Goal: Task Accomplishment & Management: Manage account settings

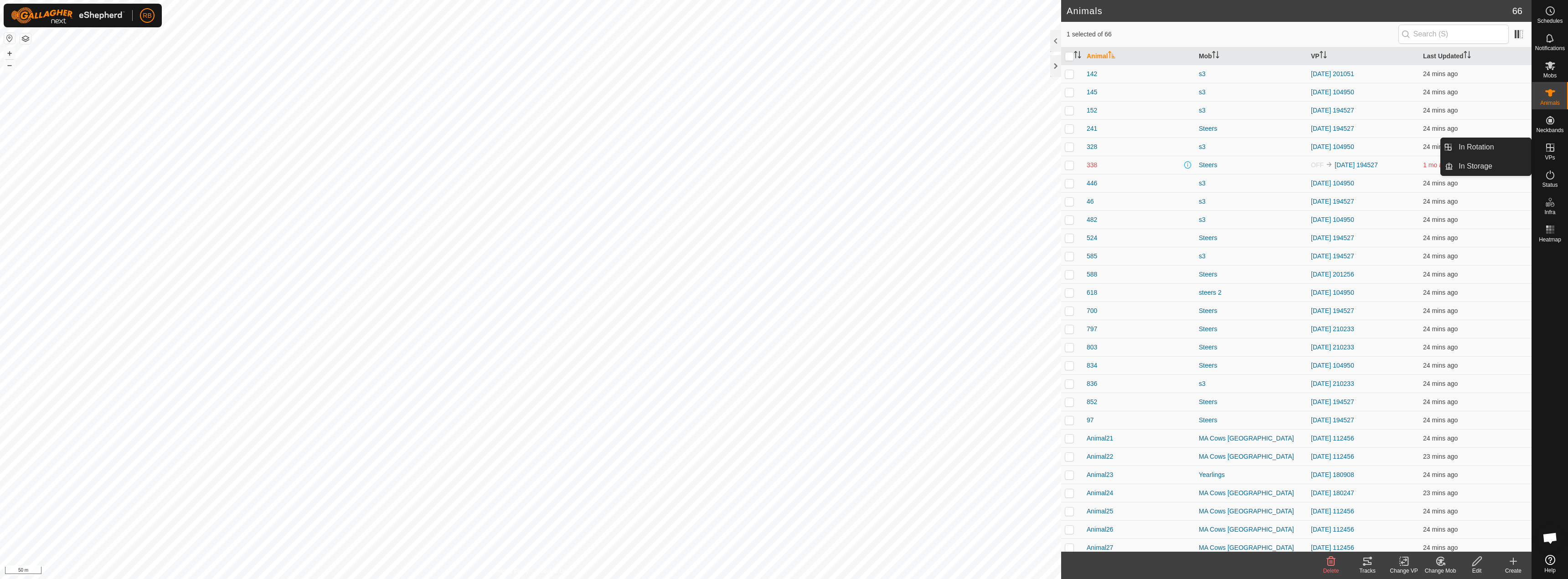
click at [1549, 151] on icon at bounding box center [1550, 148] width 11 height 11
click at [1460, 157] on ul "In Rotation In Storage" at bounding box center [1486, 156] width 90 height 37
click at [1466, 147] on link "In Rotation" at bounding box center [1492, 147] width 78 height 18
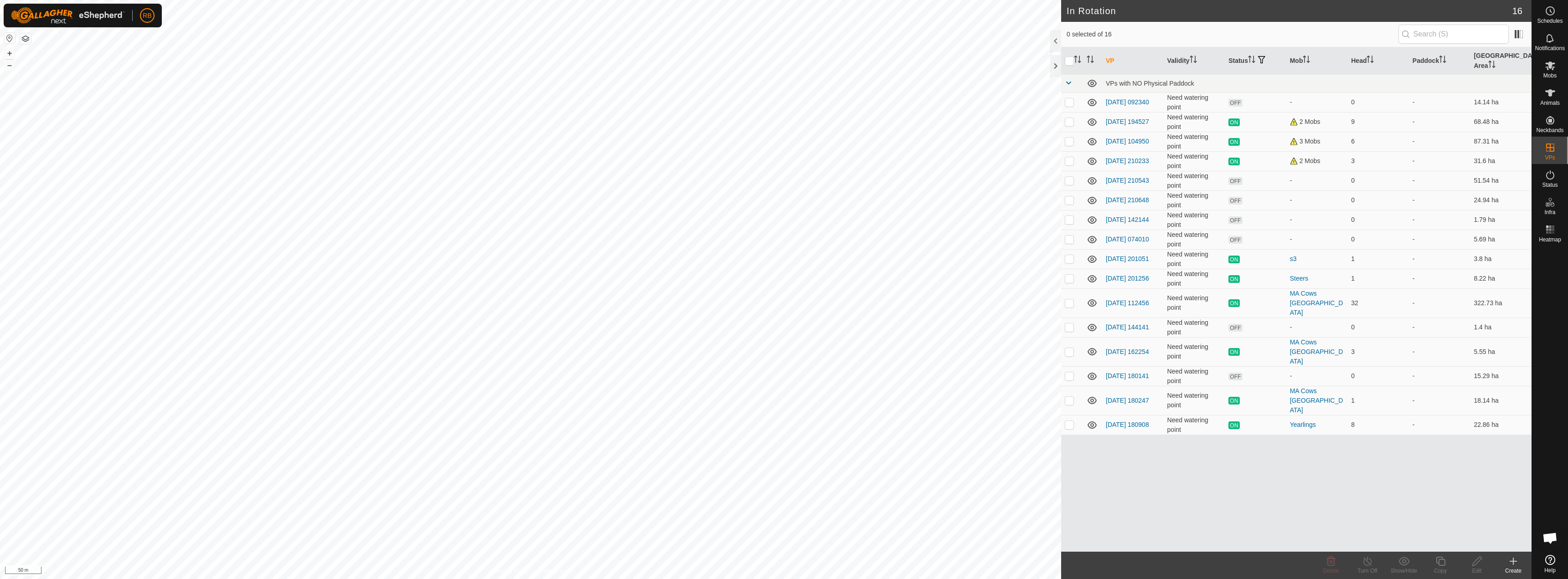
click at [1522, 569] on div "Create" at bounding box center [1513, 570] width 37 height 8
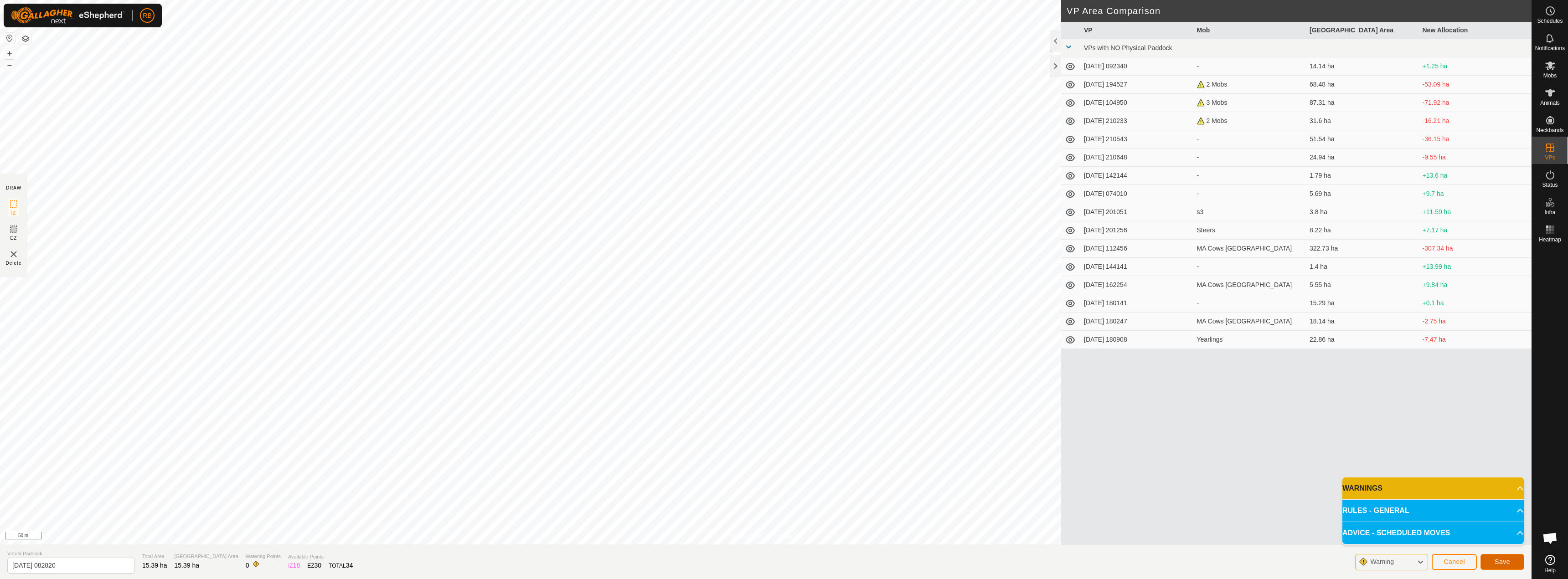
click at [1503, 559] on span "Save" at bounding box center [1502, 561] width 15 height 7
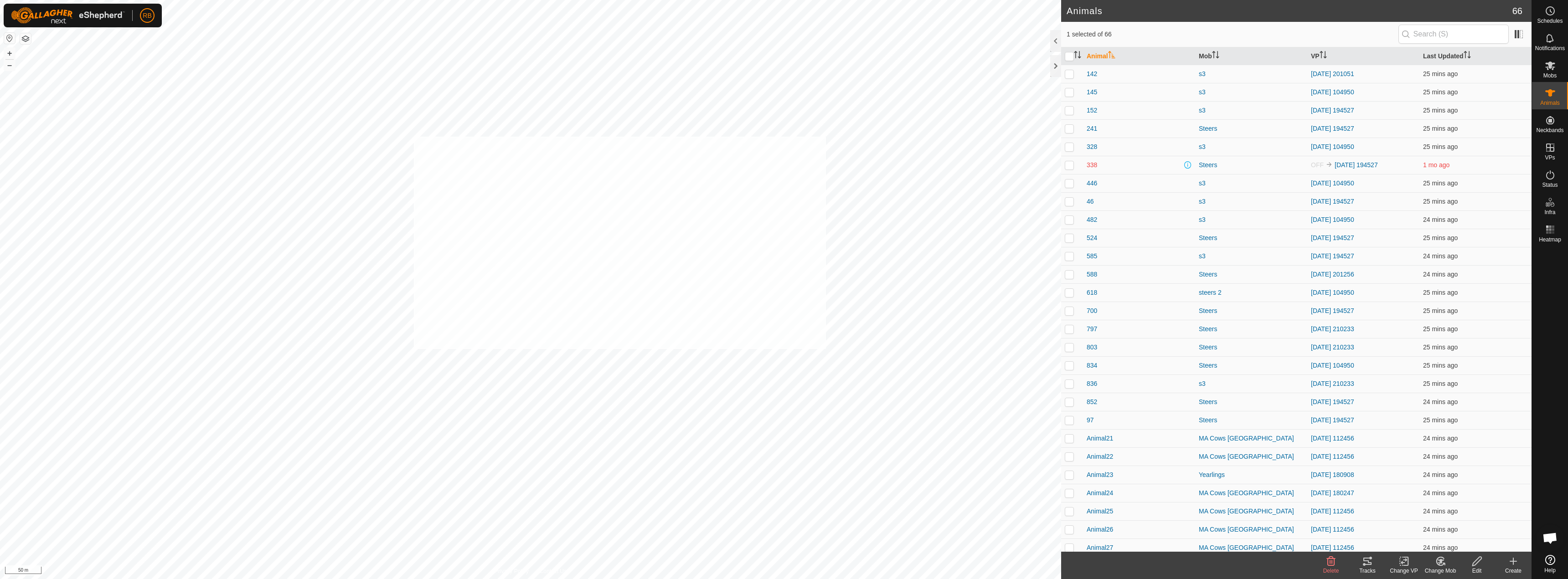
checkbox input "true"
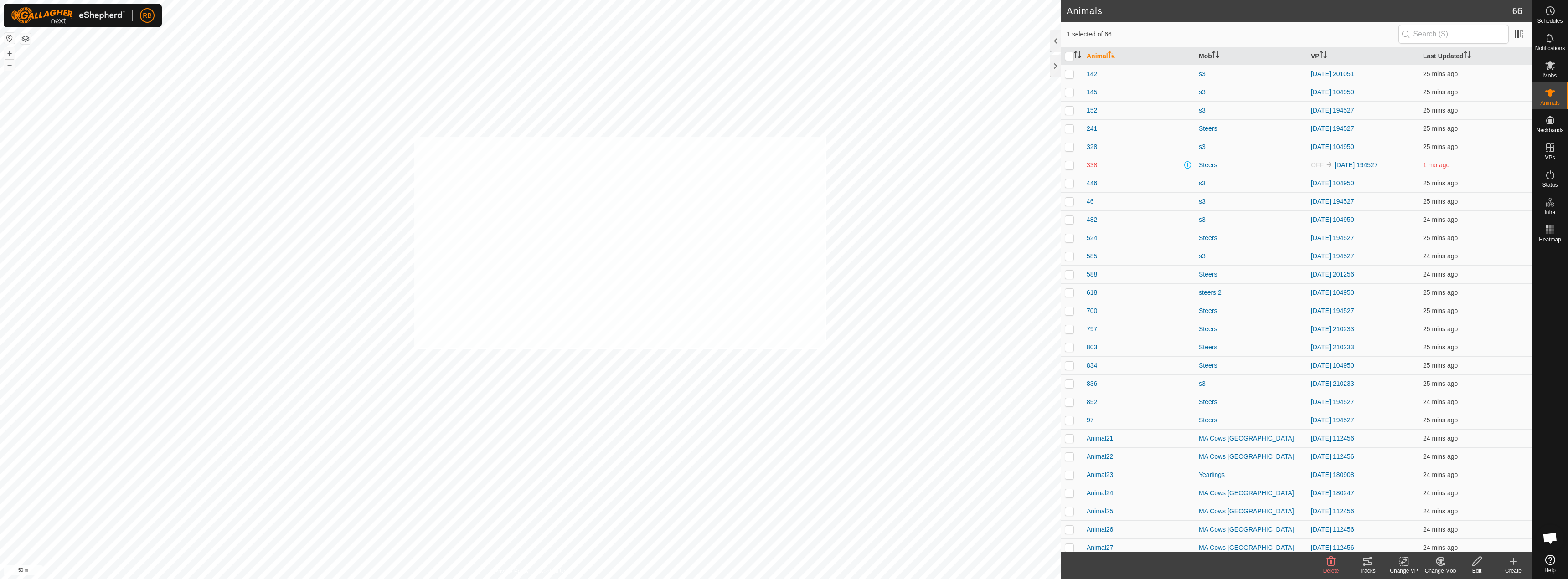
checkbox input "true"
click at [1415, 567] on div "Change VP" at bounding box center [1404, 570] width 37 height 8
click at [1411, 525] on link "Choose VP..." at bounding box center [1431, 522] width 90 height 18
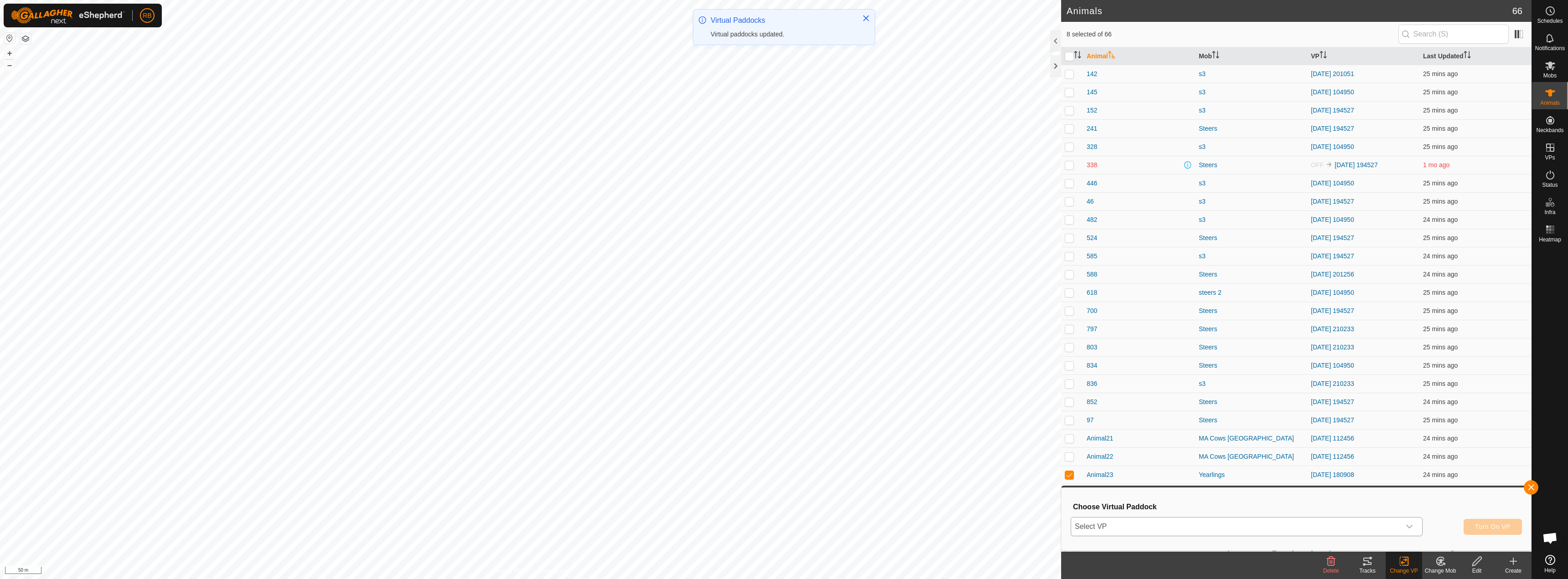
click at [1407, 524] on icon "dropdown trigger" at bounding box center [1409, 527] width 7 height 7
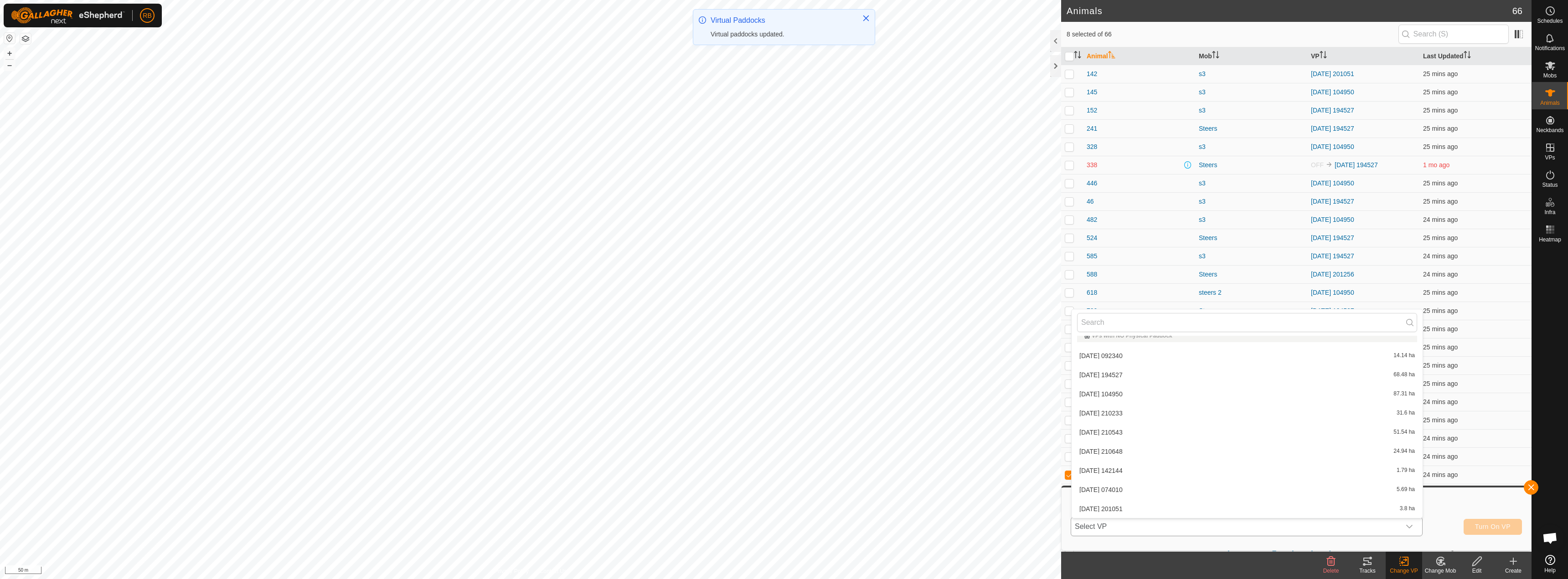
scroll to position [163, 0]
click at [1120, 505] on li "[DATE] 082820 15.39 ha" at bounding box center [1247, 508] width 351 height 18
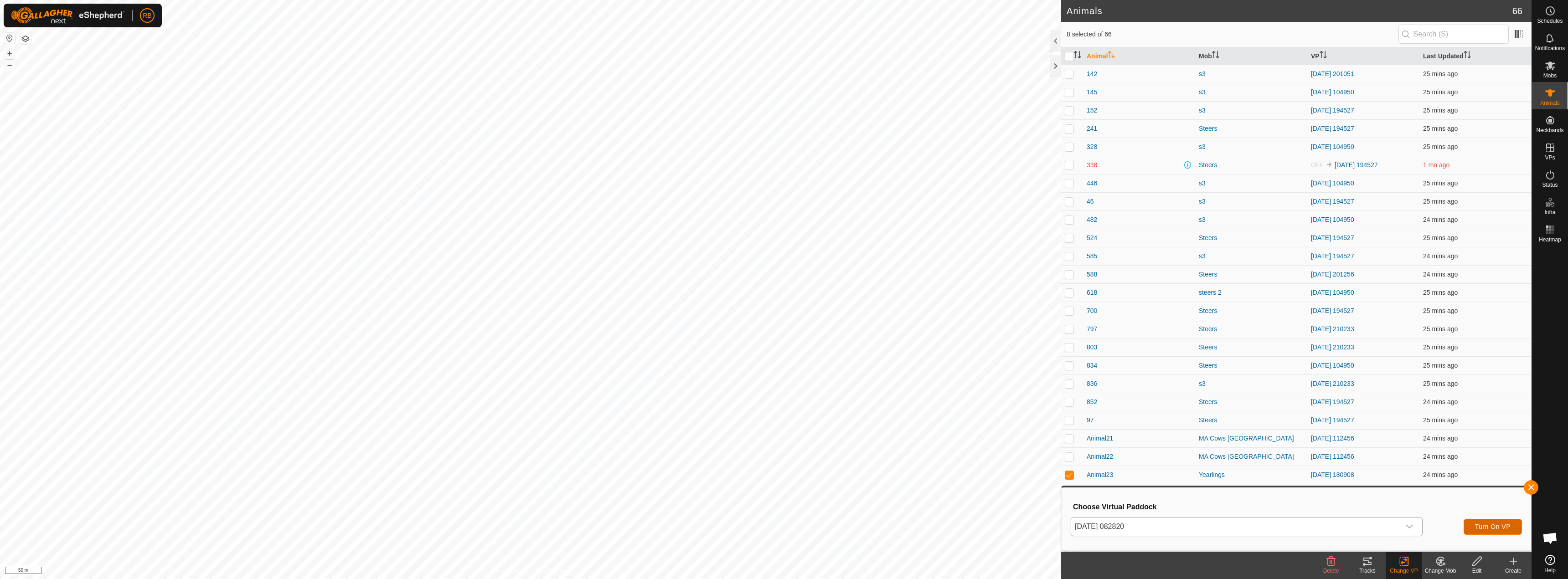
click at [1505, 530] on span "Turn On VP" at bounding box center [1493, 527] width 35 height 7
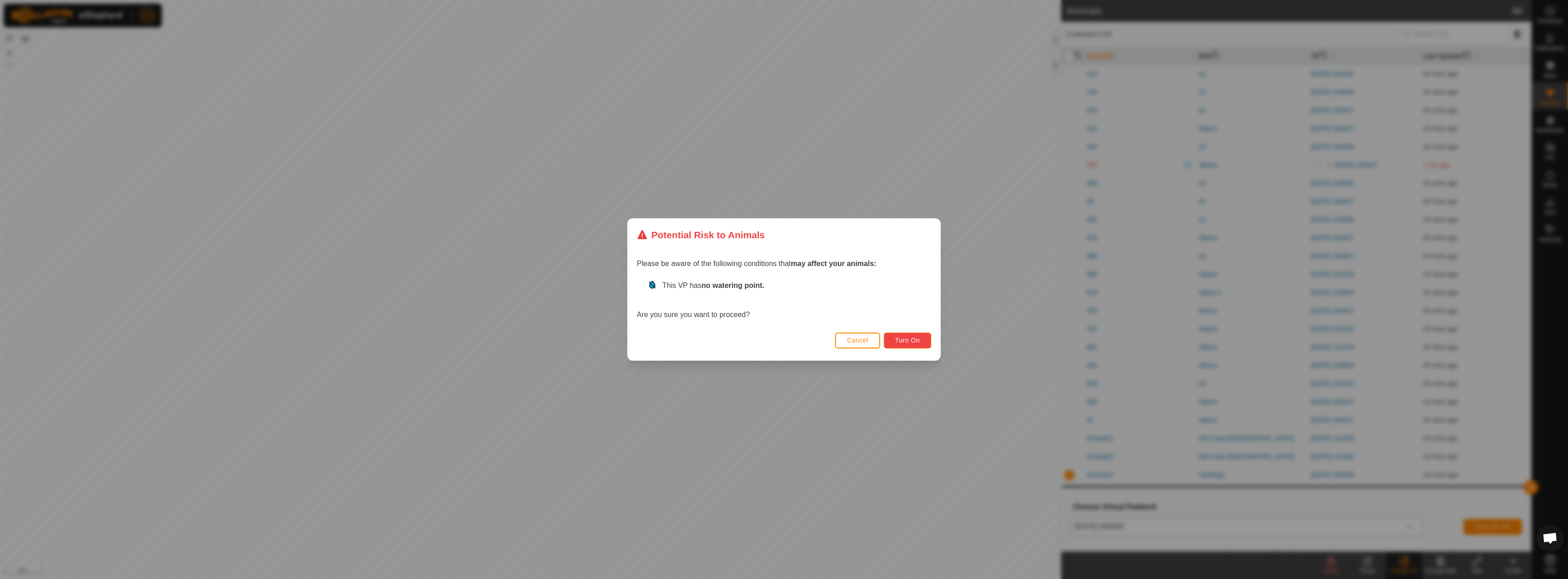
click at [909, 335] on button "Turn On" at bounding box center [908, 341] width 47 height 16
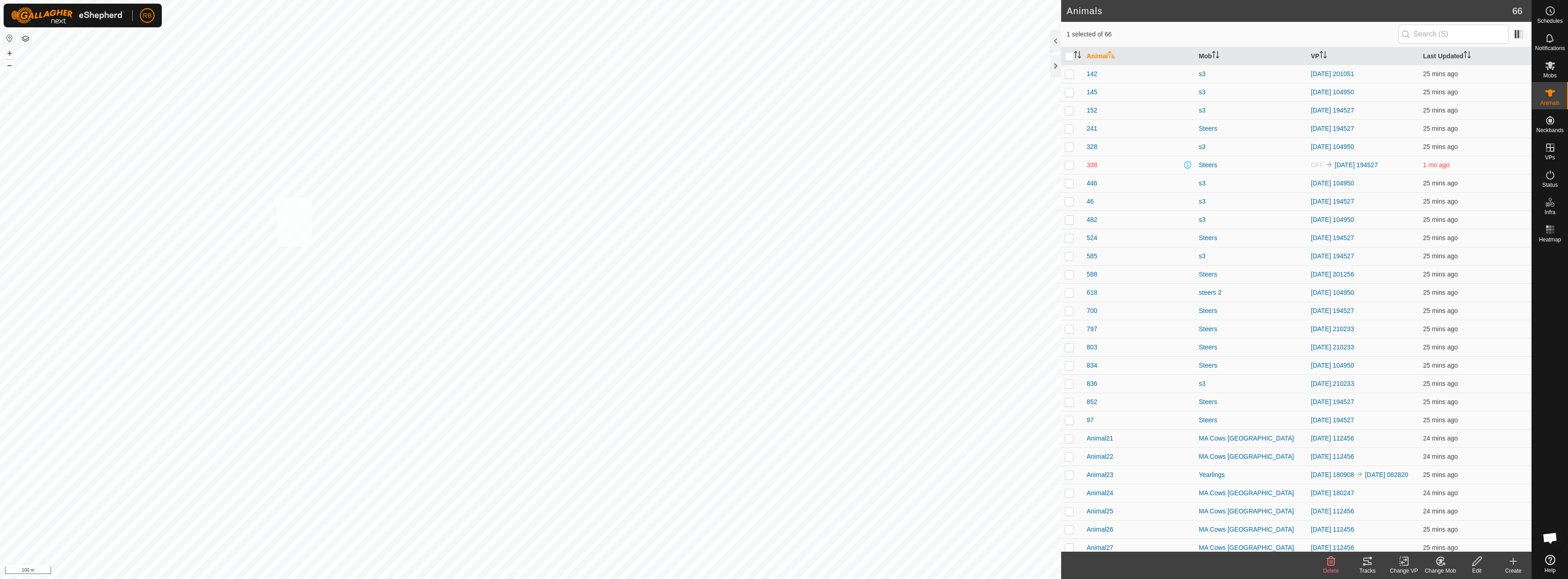
checkbox input "true"
checkbox input "false"
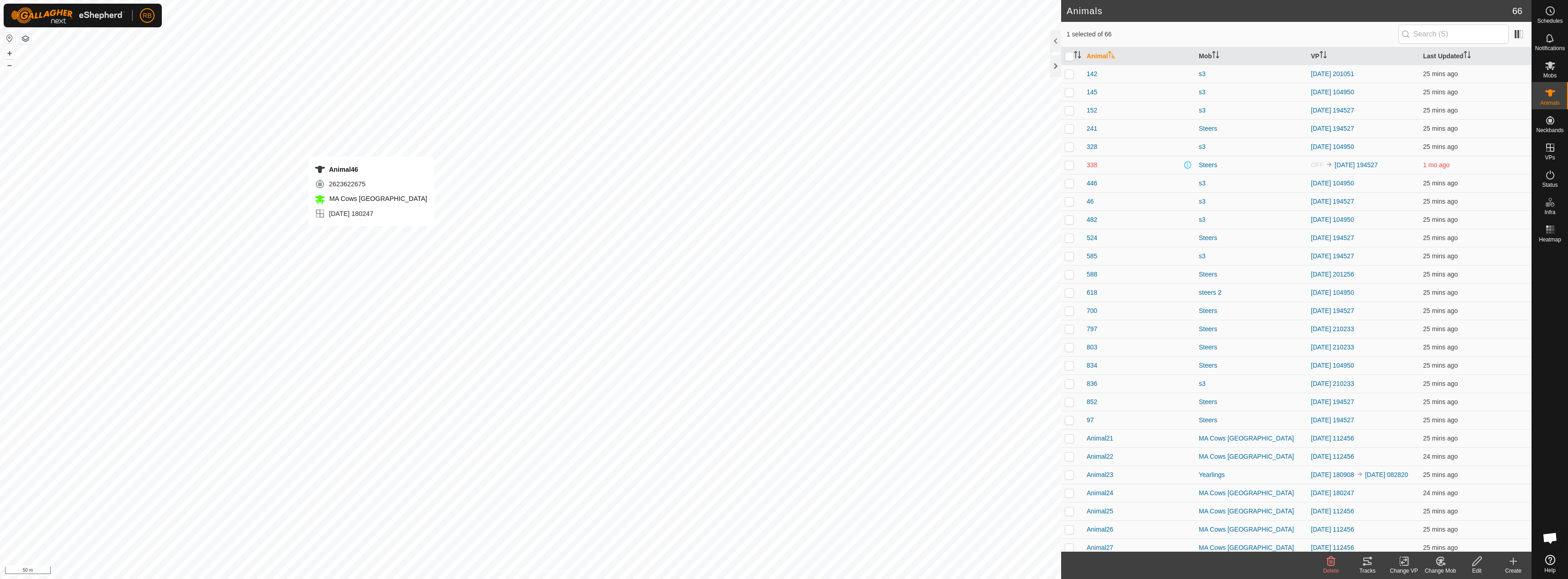
checkbox input "true"
checkbox input "false"
click at [1407, 565] on icon at bounding box center [1405, 561] width 4 height 8
click at [1428, 525] on link "Choose VP..." at bounding box center [1431, 522] width 90 height 18
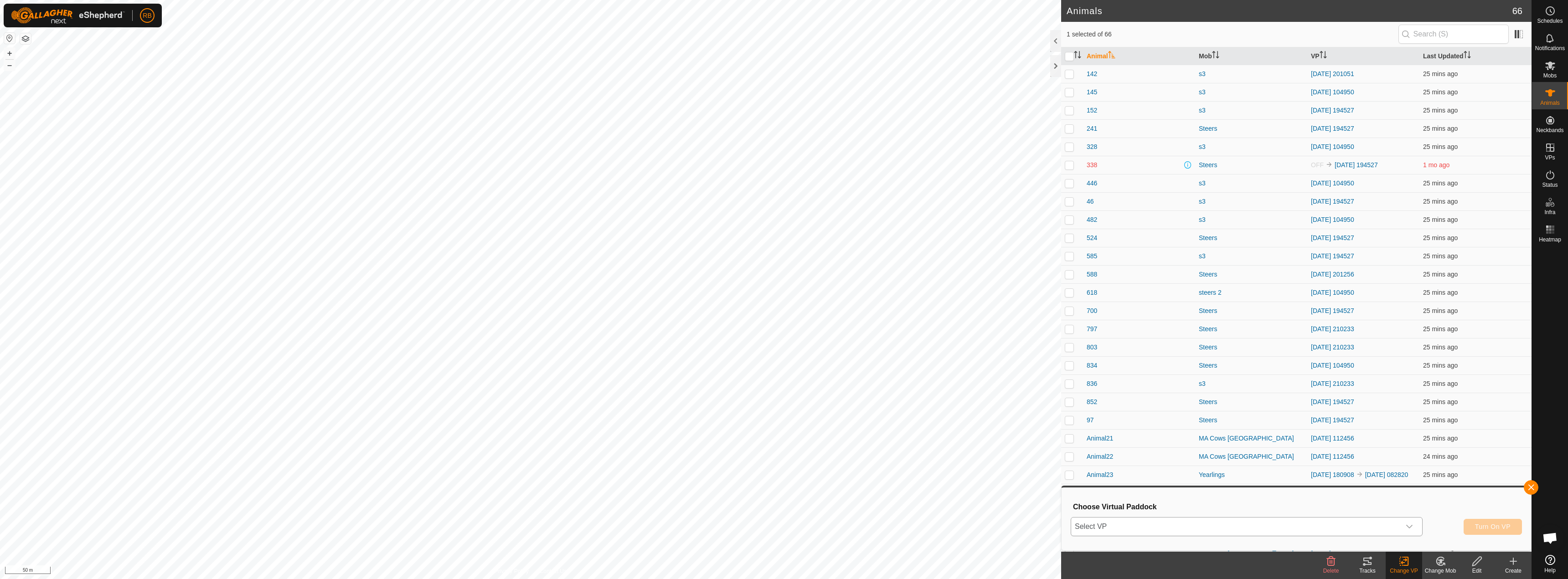
click at [1412, 529] on icon "dropdown trigger" at bounding box center [1409, 527] width 7 height 7
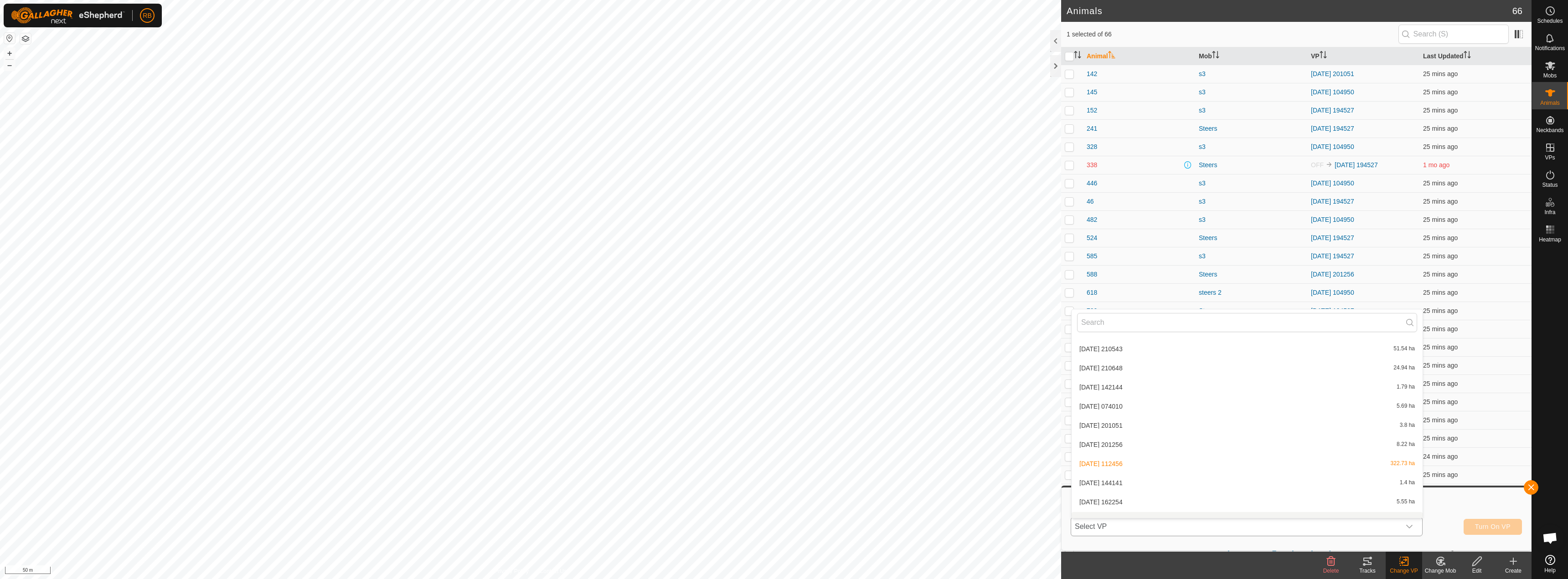
scroll to position [163, 0]
click at [1106, 471] on li "[DATE] 180247 18.14 ha" at bounding box center [1247, 471] width 351 height 18
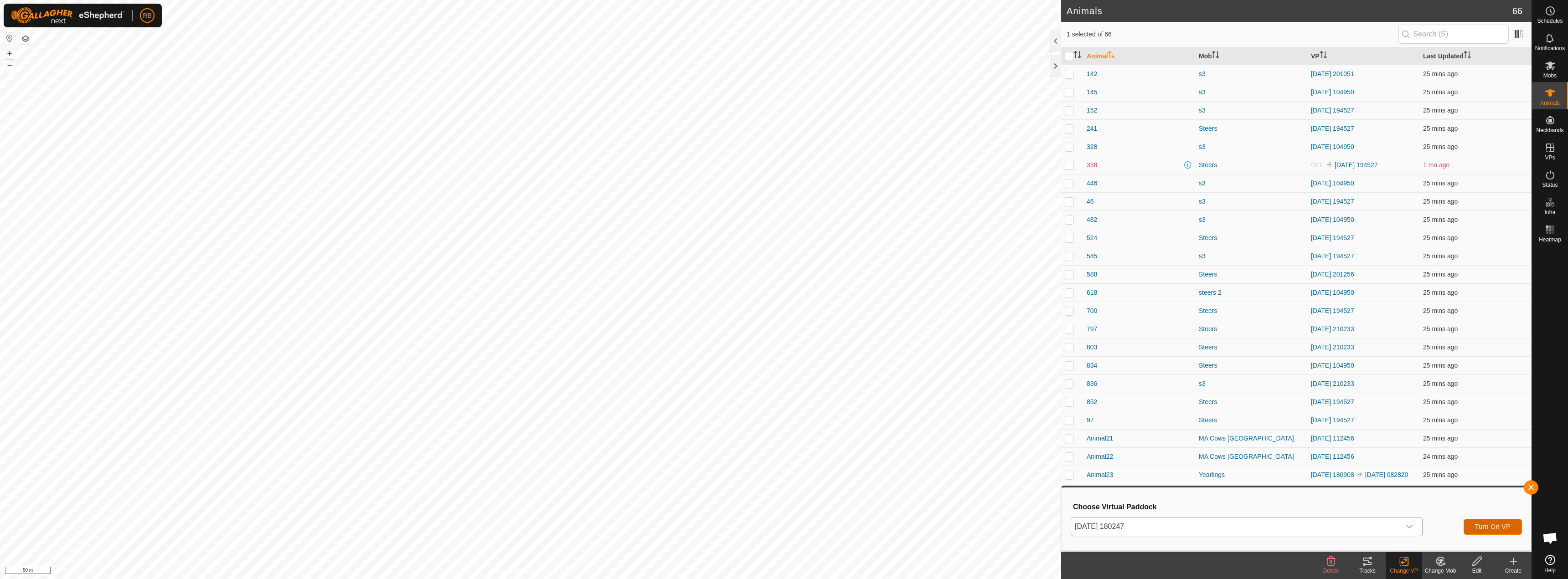
click at [1476, 529] on span "Turn On VP" at bounding box center [1493, 527] width 35 height 7
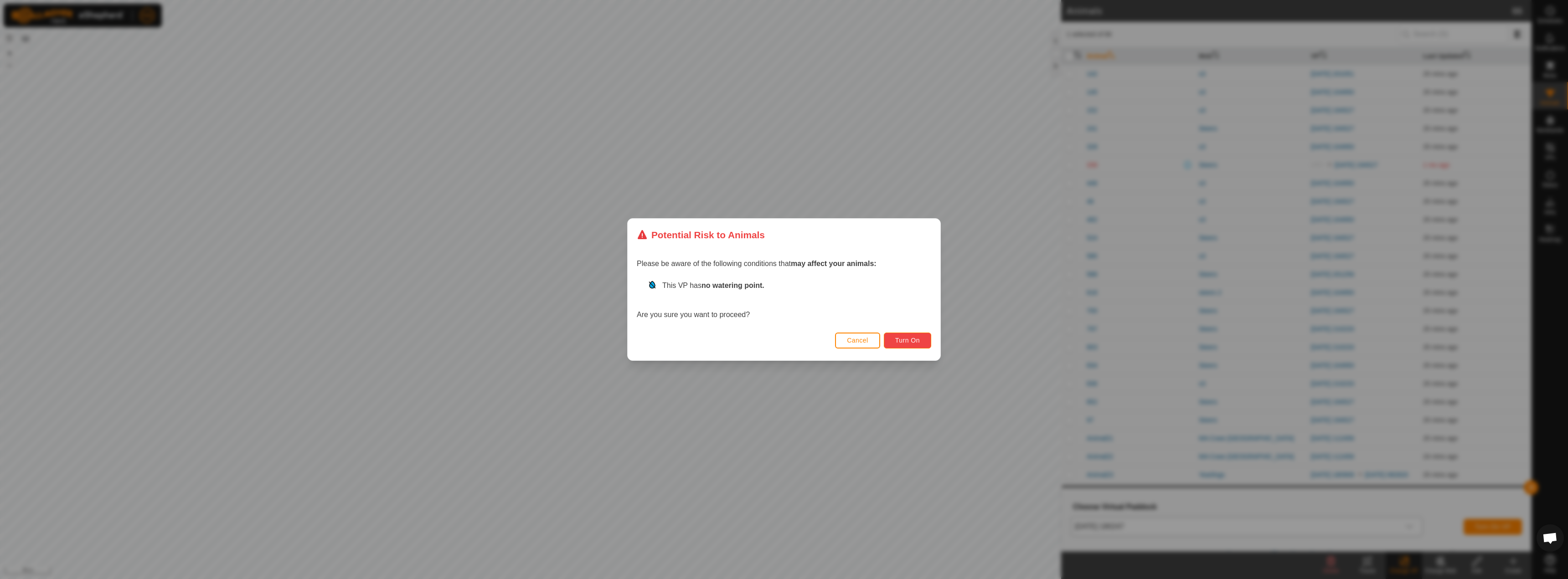
click at [915, 346] on button "Turn On" at bounding box center [908, 341] width 47 height 16
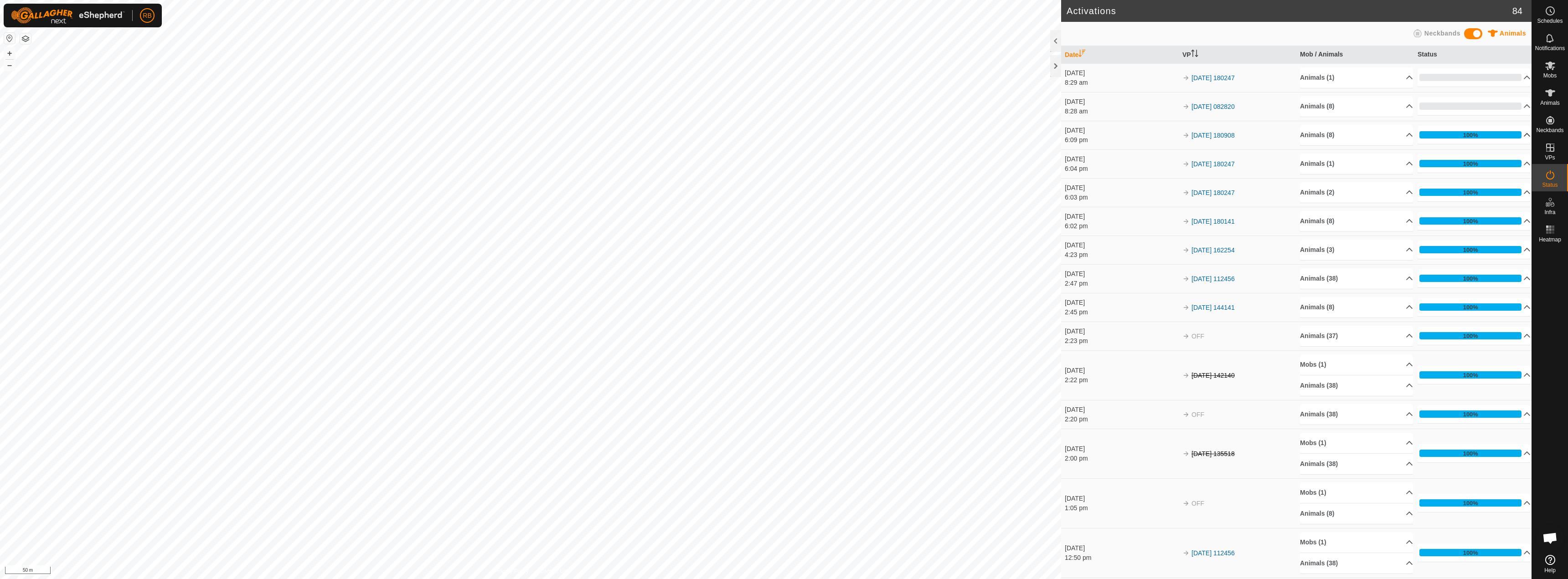
click at [1491, 139] on p-accordion-header "100%" at bounding box center [1474, 135] width 113 height 18
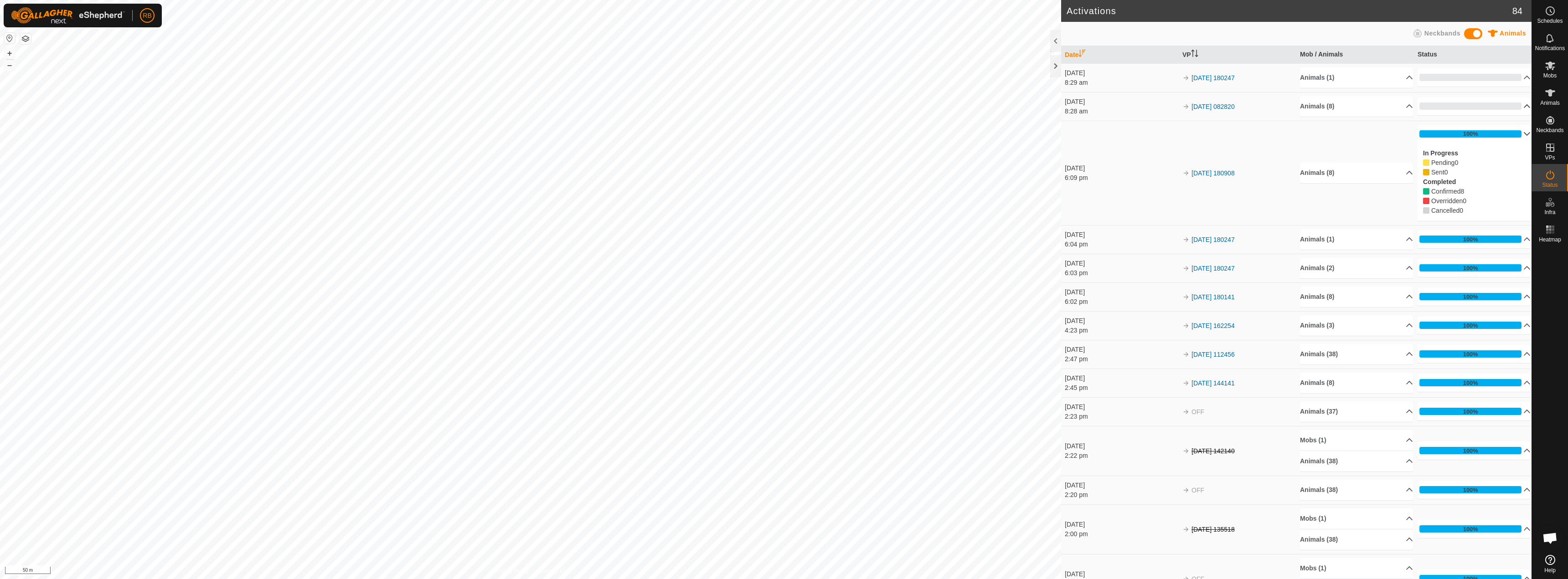
click at [1449, 104] on p-accordion-header "0%" at bounding box center [1474, 106] width 113 height 18
